Goal: Information Seeking & Learning: Learn about a topic

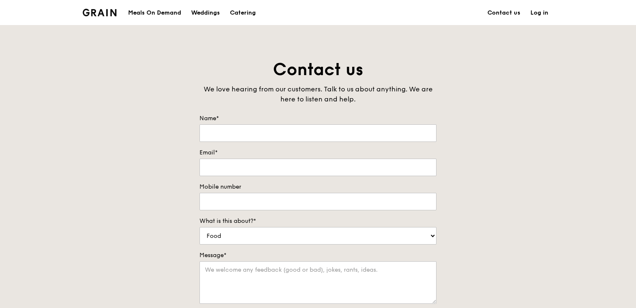
click at [174, 13] on div "Meals On Demand" at bounding box center [154, 12] width 53 height 25
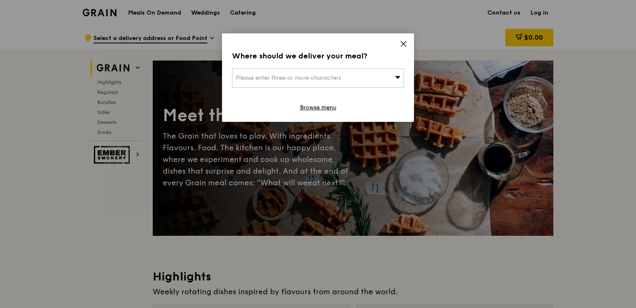
click at [402, 43] on icon at bounding box center [404, 44] width 8 height 8
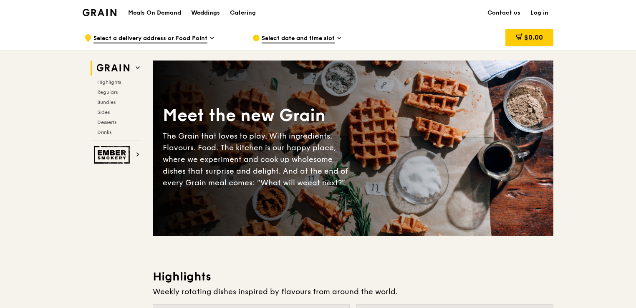
click at [207, 14] on div "Weddings" at bounding box center [205, 12] width 29 height 25
